Goal: Information Seeking & Learning: Learn about a topic

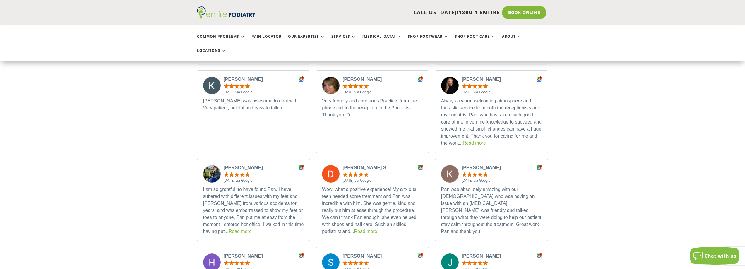
scroll to position [1827, 0]
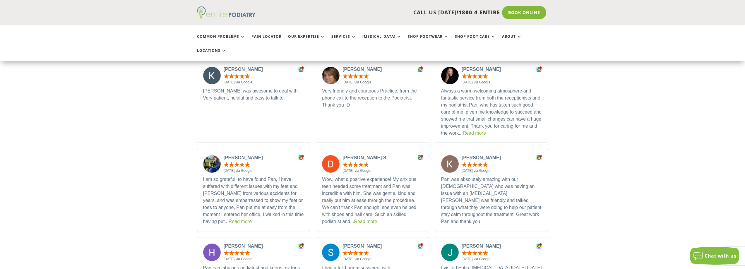
click at [219, 16] on img at bounding box center [226, 12] width 59 height 12
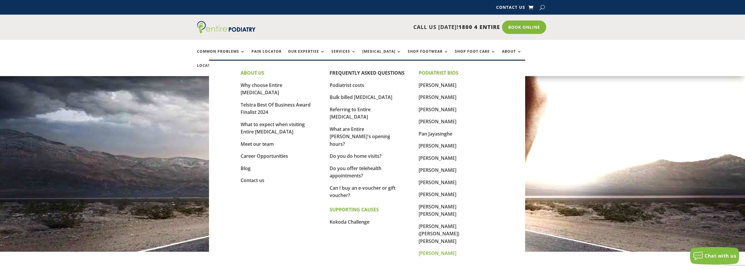
click at [438, 250] on link "[PERSON_NAME]" at bounding box center [438, 253] width 38 height 6
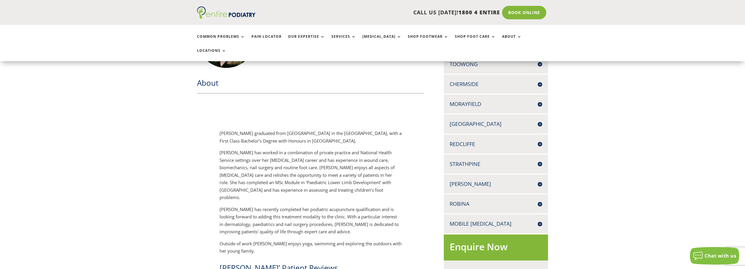
scroll to position [211, 0]
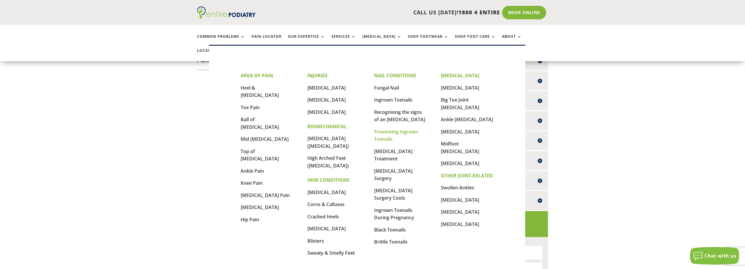
click at [378, 134] on link "Preventing Ingrown Toenails" at bounding box center [396, 136] width 44 height 14
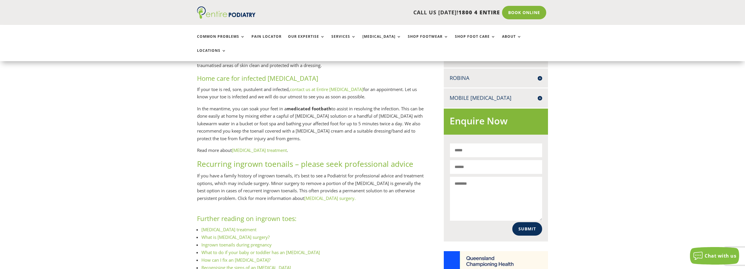
scroll to position [375, 0]
